Goal: Information Seeking & Learning: Understand process/instructions

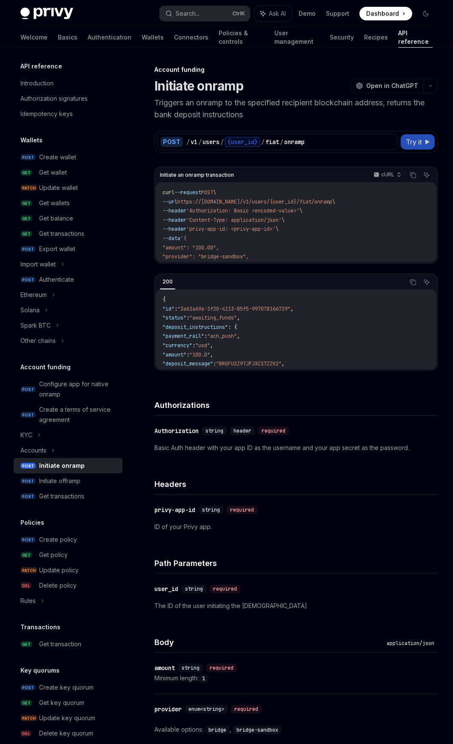
click at [414, 140] on span "Try it" at bounding box center [413, 142] width 16 height 10
type textarea "*"
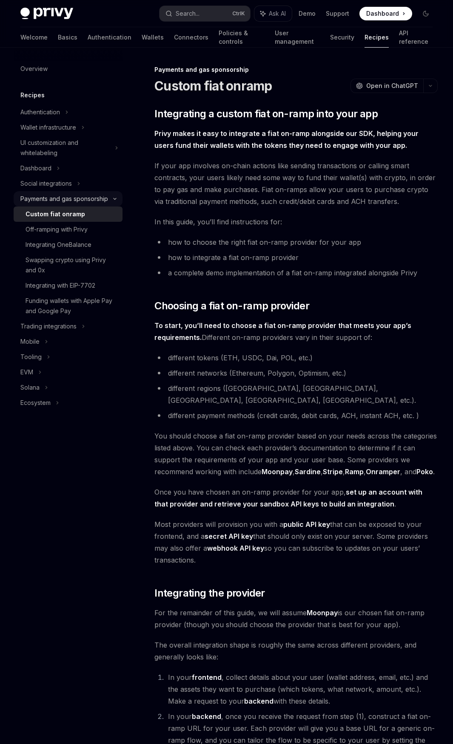
click at [92, 198] on div "Payments and gas sponsorship" at bounding box center [64, 199] width 88 height 10
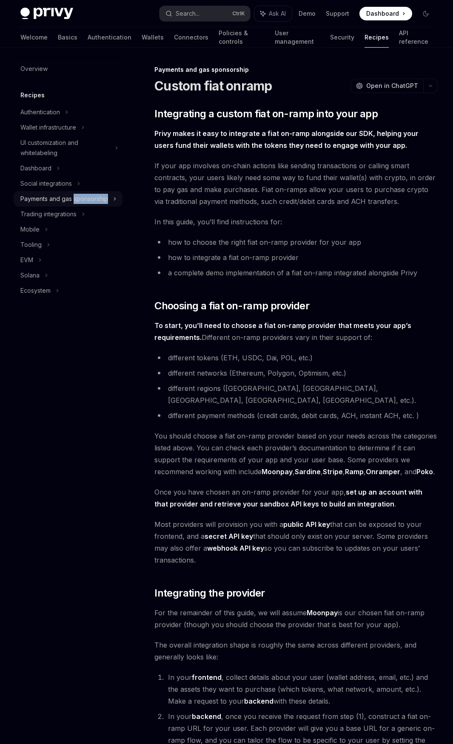
click at [92, 198] on div "Payments and gas sponsorship" at bounding box center [64, 199] width 88 height 10
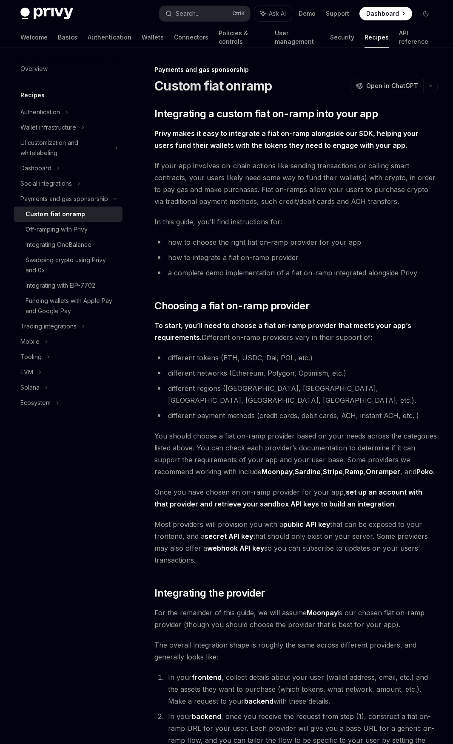
click at [99, 232] on div "Off-ramping with Privy" at bounding box center [72, 229] width 92 height 10
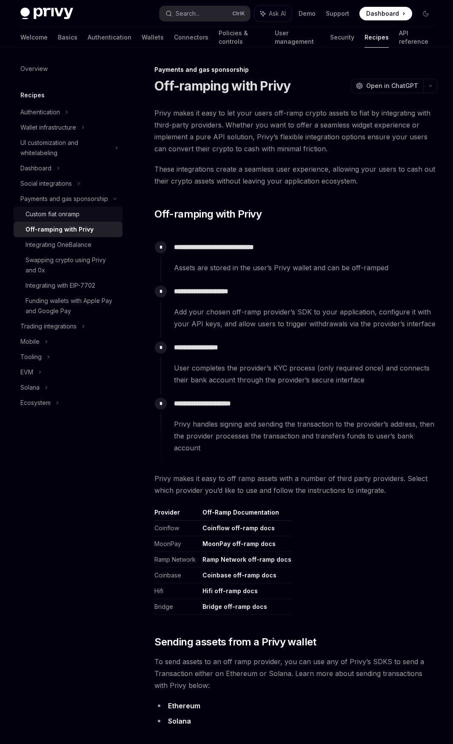
click at [96, 214] on div "Custom fiat onramp" at bounding box center [72, 214] width 92 height 10
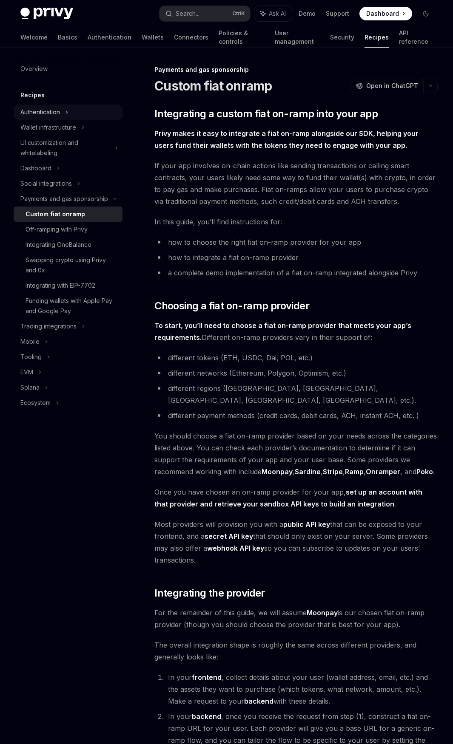
click at [74, 108] on div "Authentication" at bounding box center [68, 112] width 109 height 15
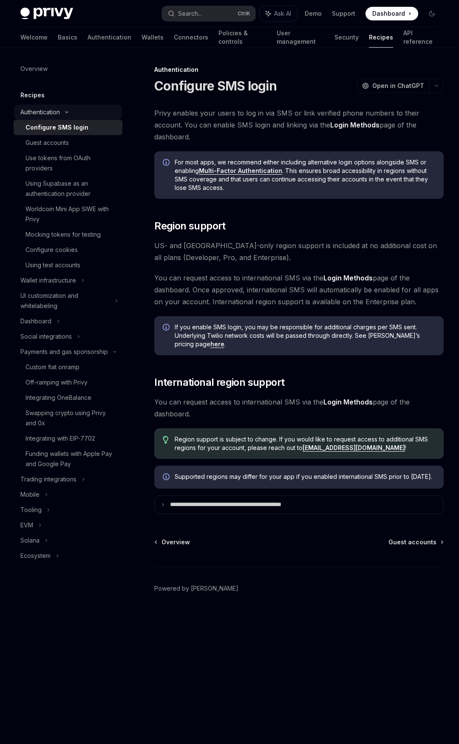
click at [71, 111] on icon at bounding box center [67, 112] width 10 height 3
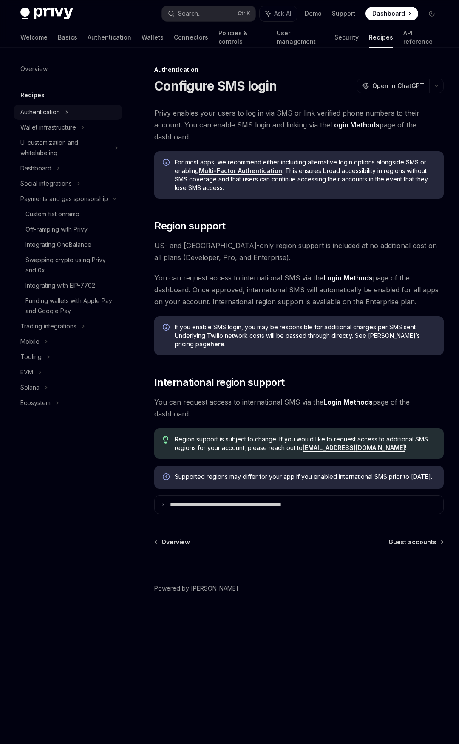
click at [71, 111] on div "Authentication" at bounding box center [68, 112] width 109 height 15
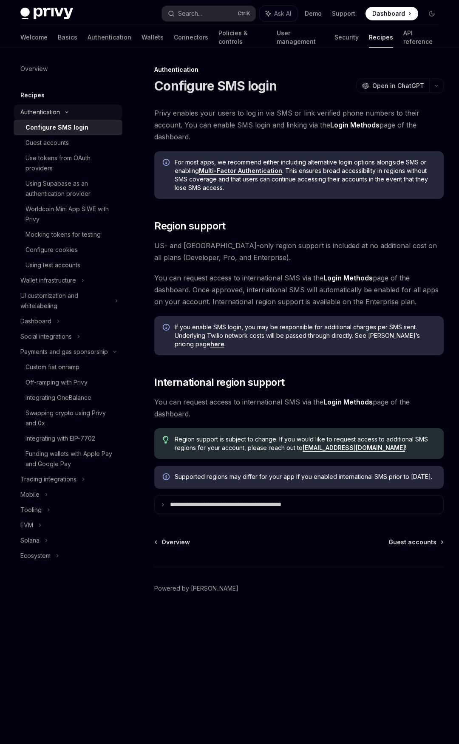
click at [71, 111] on icon at bounding box center [67, 112] width 10 height 3
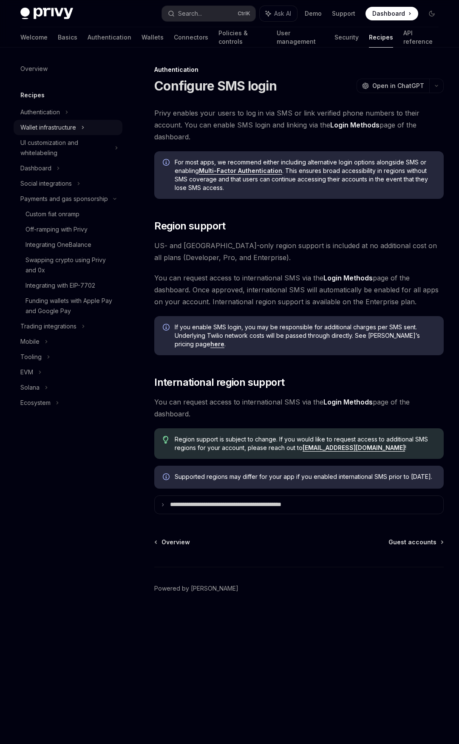
click at [76, 133] on div "Wallet infrastructure" at bounding box center [68, 127] width 109 height 15
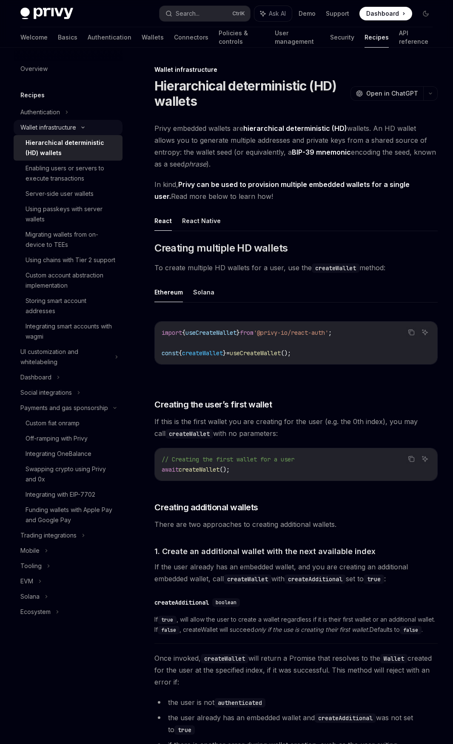
click at [82, 127] on icon at bounding box center [83, 127] width 10 height 3
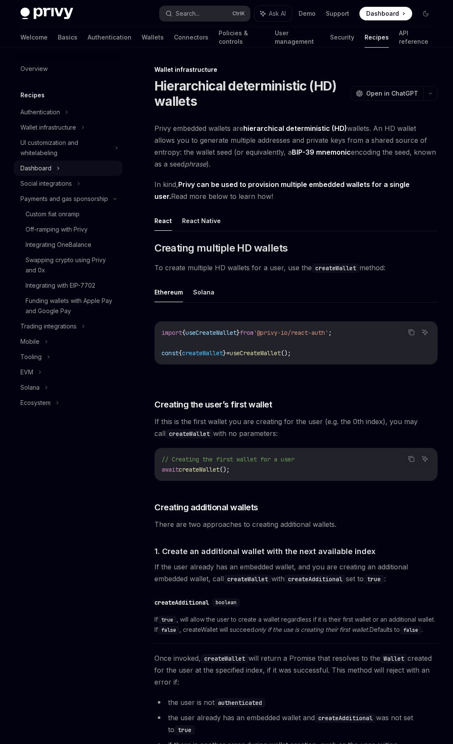
click at [84, 168] on div "Dashboard" at bounding box center [68, 168] width 109 height 15
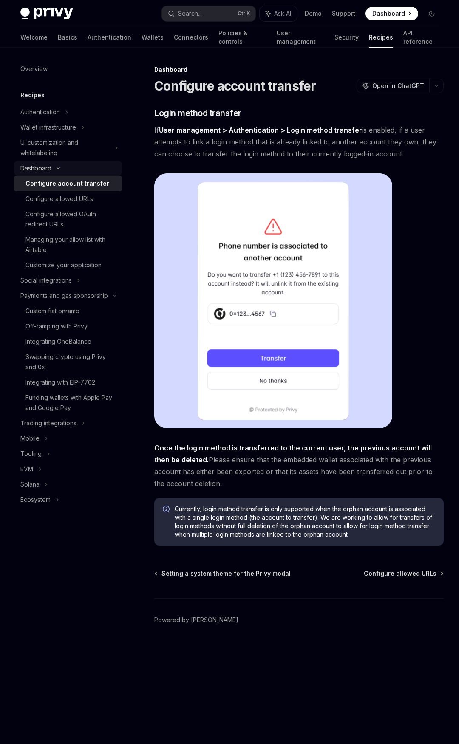
click at [88, 164] on div "Dashboard" at bounding box center [68, 168] width 109 height 15
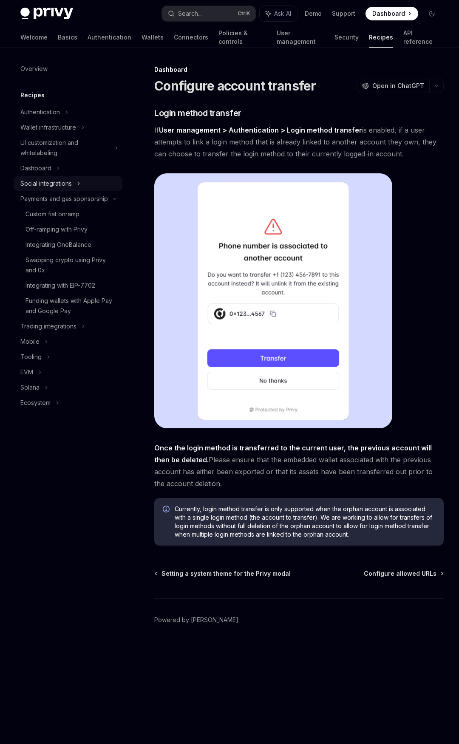
click at [86, 180] on div "Social integrations" at bounding box center [68, 183] width 109 height 15
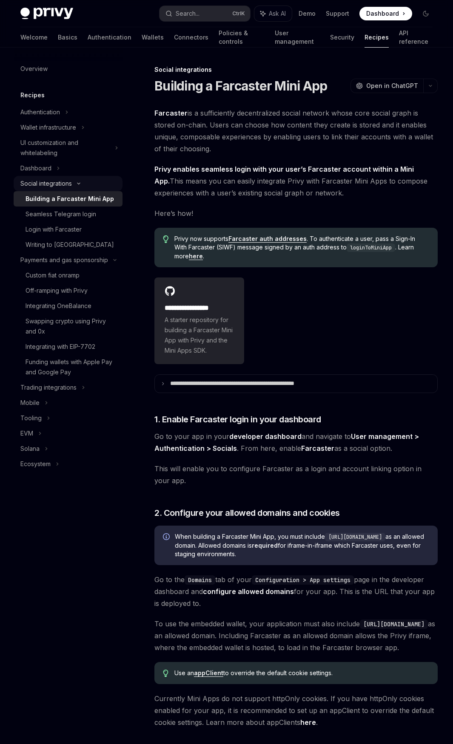
click at [86, 180] on div "Social integrations" at bounding box center [68, 183] width 109 height 15
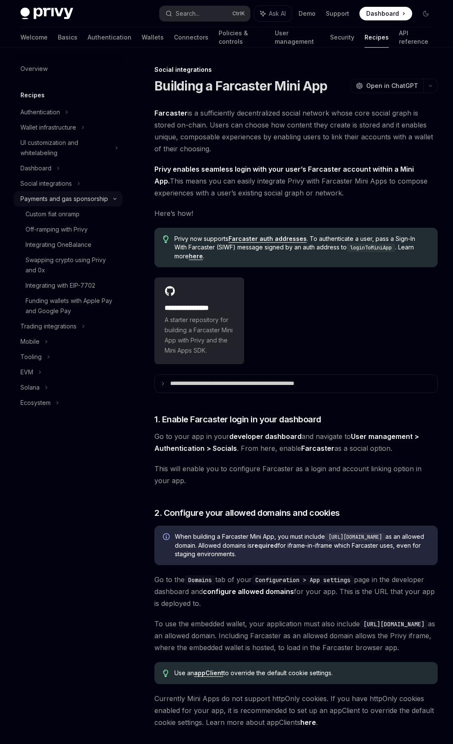
click at [87, 202] on div "Payments and gas sponsorship" at bounding box center [64, 199] width 88 height 10
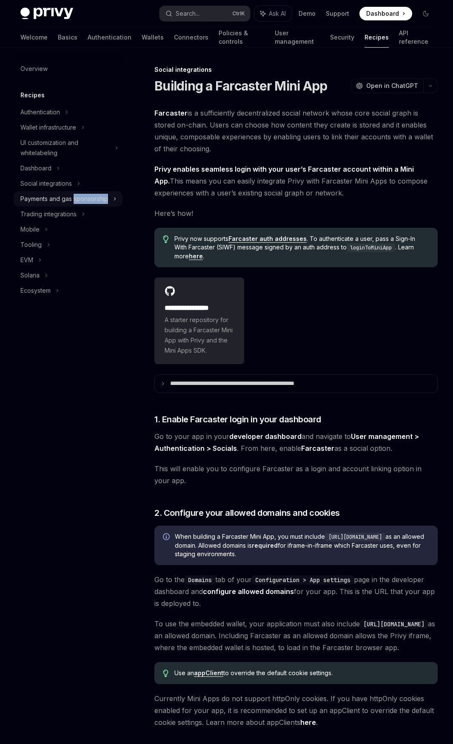
click at [87, 202] on div "Payments and gas sponsorship" at bounding box center [64, 199] width 88 height 10
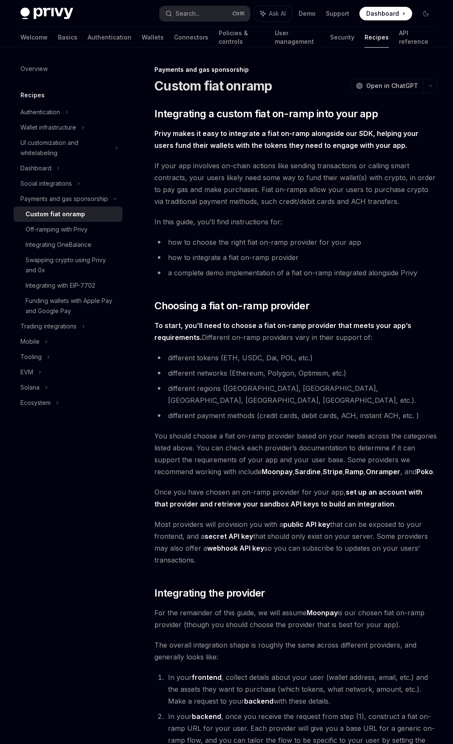
click at [81, 323] on div "Trading integrations" at bounding box center [68, 326] width 109 height 15
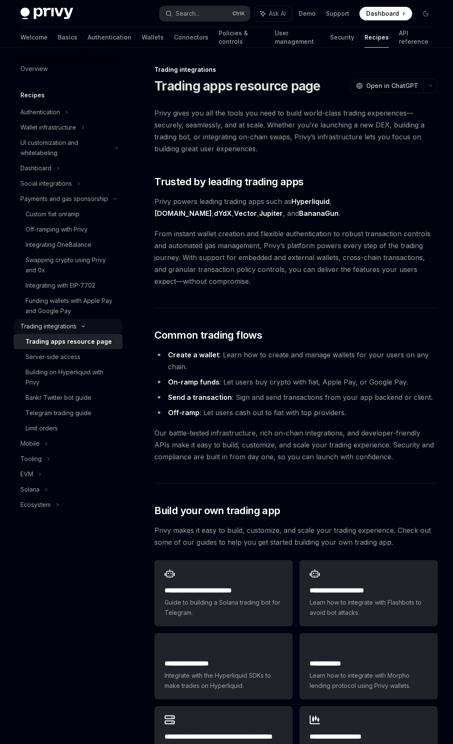
click at [88, 323] on div "Trading integrations" at bounding box center [68, 326] width 109 height 15
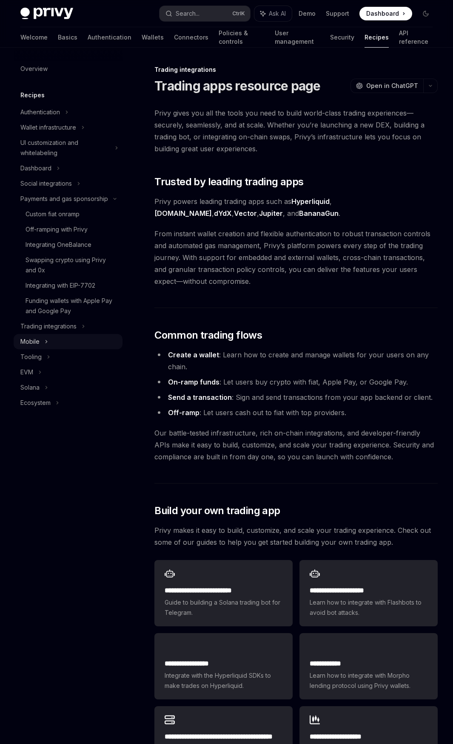
click at [60, 340] on div "Mobile" at bounding box center [68, 341] width 109 height 15
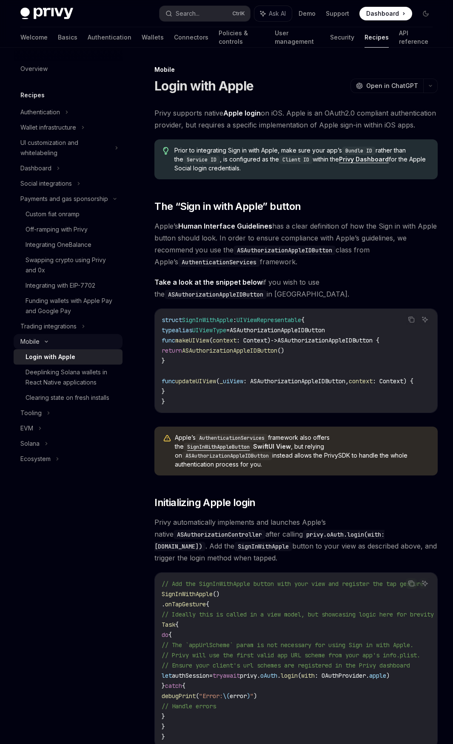
click at [77, 338] on div "Mobile" at bounding box center [68, 341] width 109 height 15
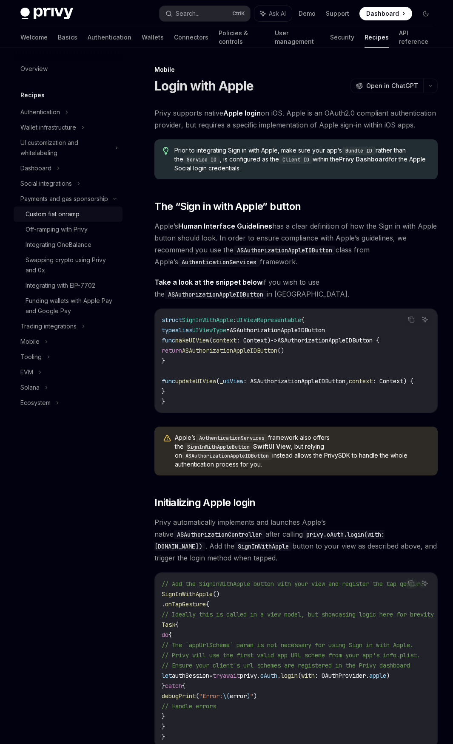
click at [100, 214] on div "Custom fiat onramp" at bounding box center [72, 214] width 92 height 10
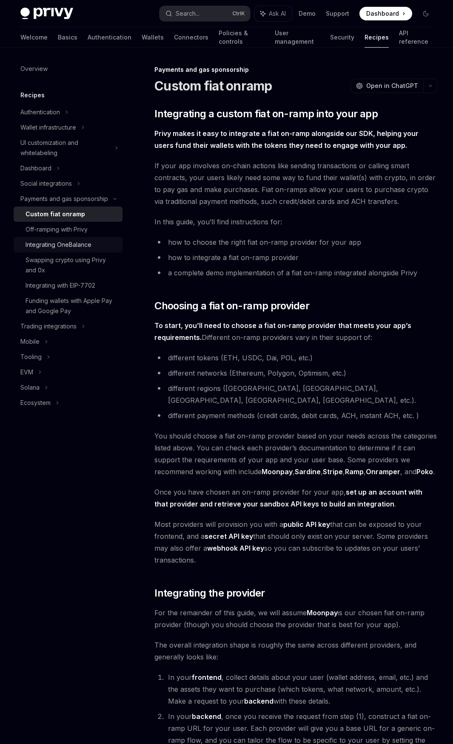
click at [98, 243] on div "Integrating OneBalance" at bounding box center [72, 245] width 92 height 10
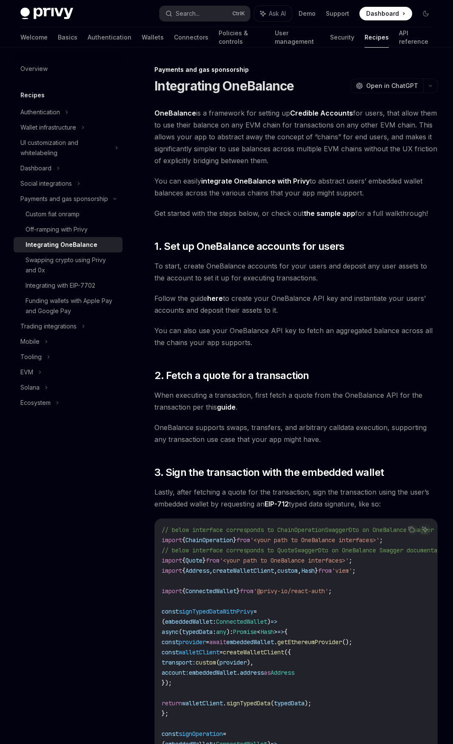
click at [106, 244] on div "Integrating OneBalance" at bounding box center [72, 245] width 92 height 10
click at [103, 296] on div "Funding wallets with Apple Pay and Google Pay" at bounding box center [72, 306] width 92 height 20
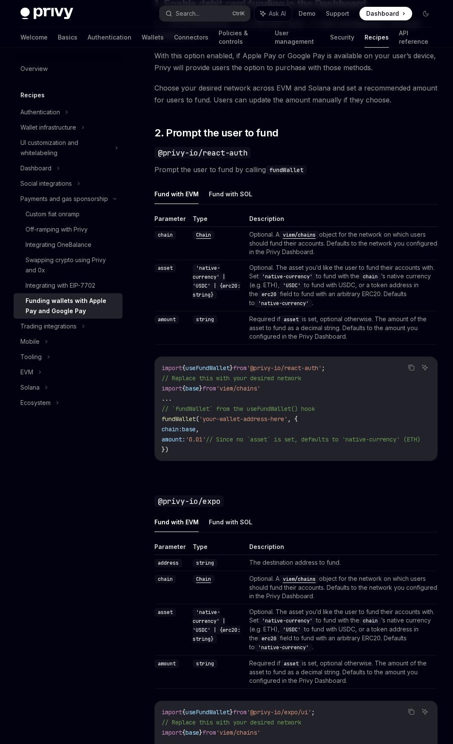
scroll to position [425, 0]
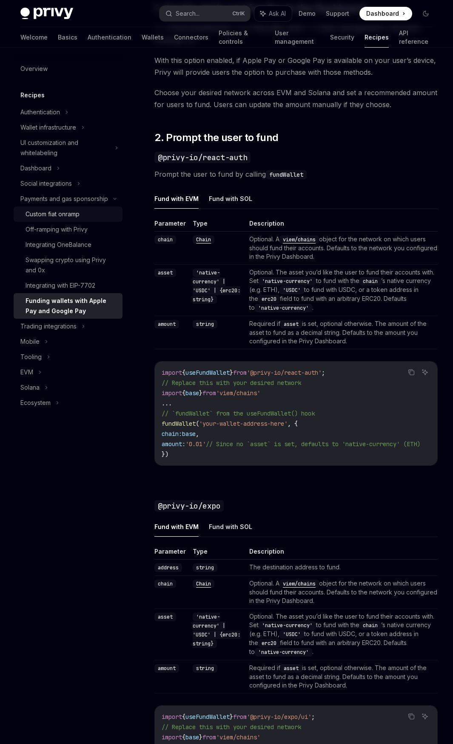
click at [79, 215] on div "Custom fiat onramp" at bounding box center [53, 214] width 54 height 10
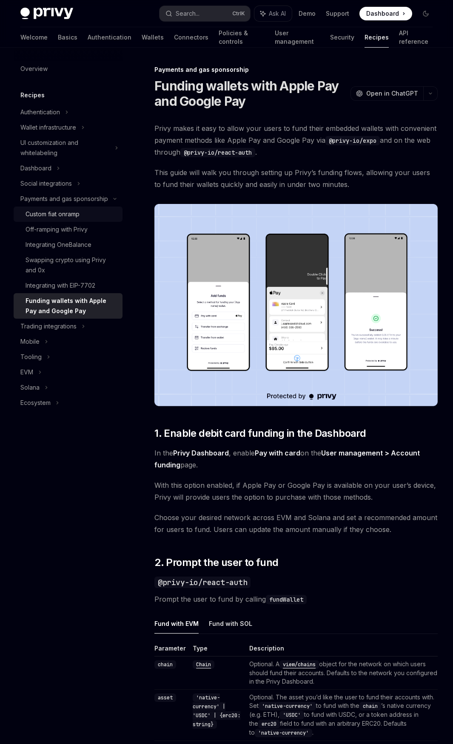
type textarea "*"
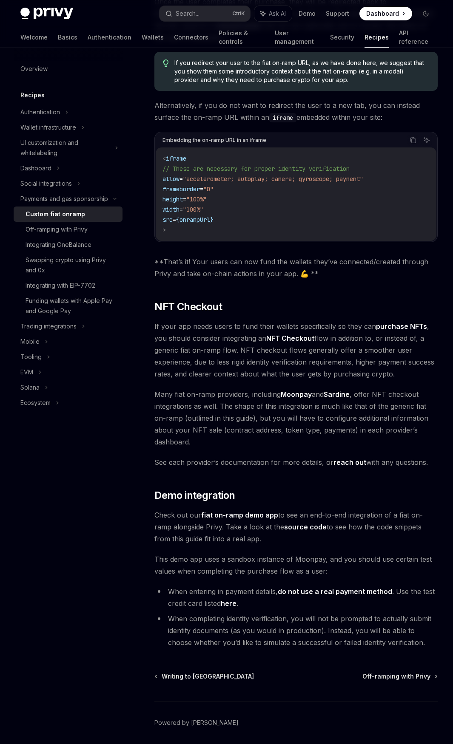
scroll to position [2826, 0]
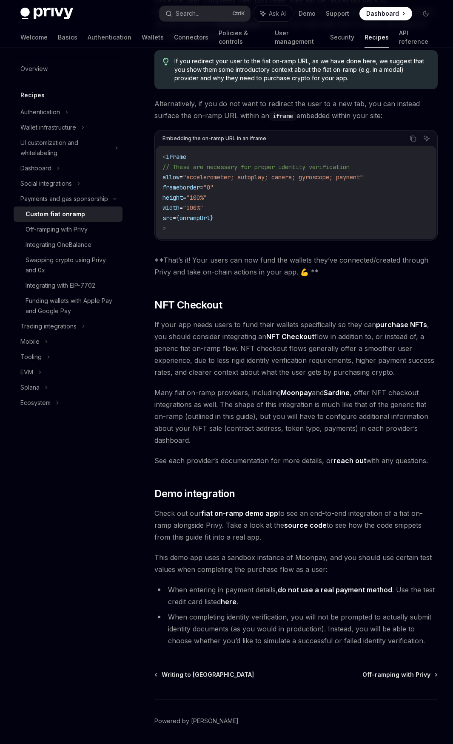
click at [257, 509] on link "fiat on-ramp demo app" at bounding box center [239, 513] width 77 height 9
click at [233, 598] on link "here" at bounding box center [229, 602] width 16 height 9
